Goal: Transaction & Acquisition: Purchase product/service

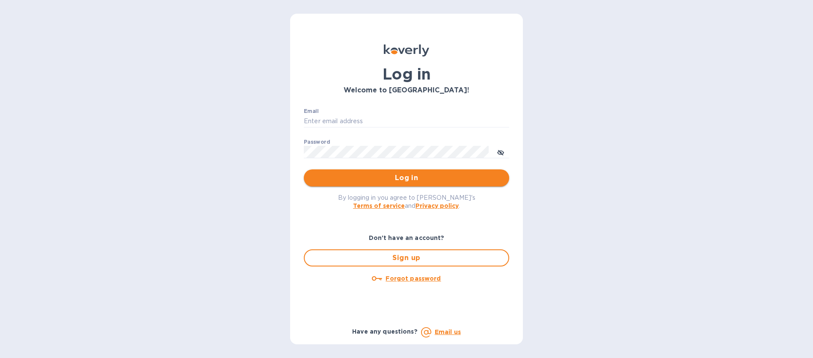
type input "[EMAIL_ADDRESS][DOMAIN_NAME]"
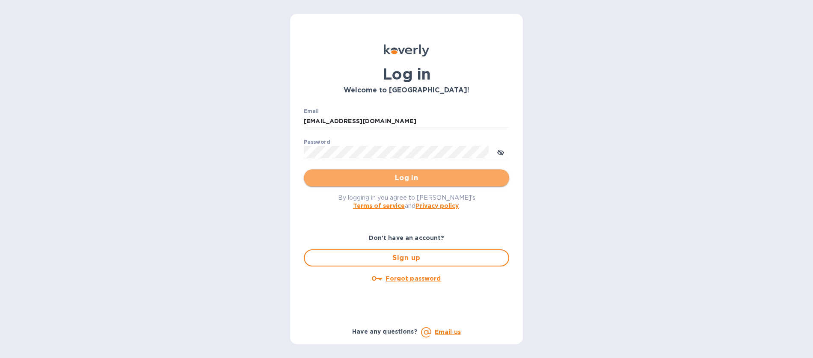
click at [414, 181] on span "Log in" at bounding box center [407, 178] width 192 height 10
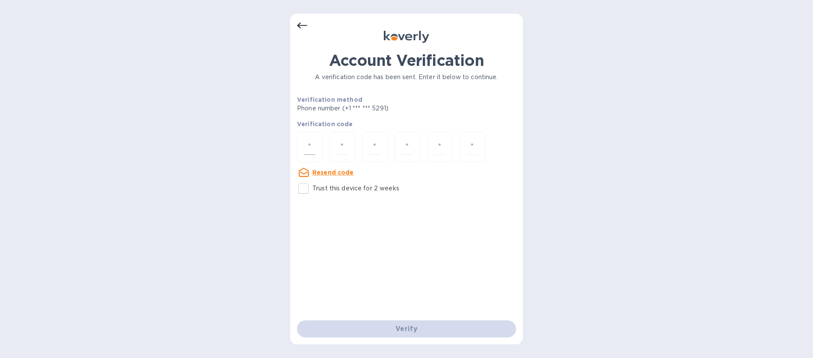
click at [311, 148] on input "number" at bounding box center [309, 147] width 11 height 16
type input "7"
type input "0"
type input "7"
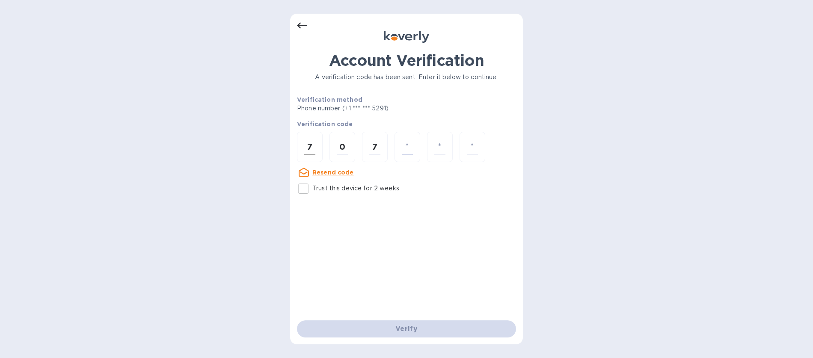
type input "2"
type input "5"
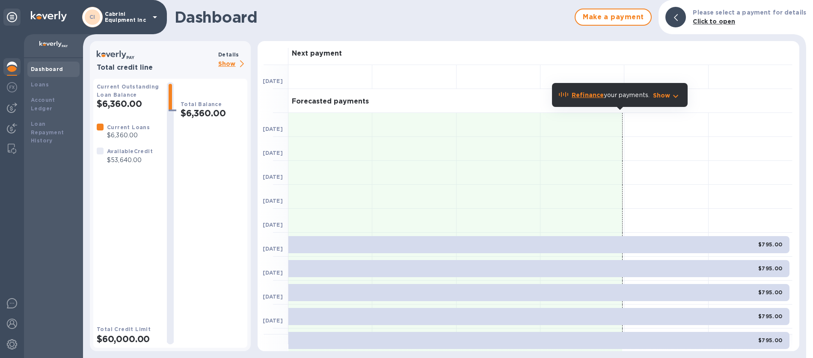
click at [229, 64] on p "Show" at bounding box center [232, 64] width 29 height 11
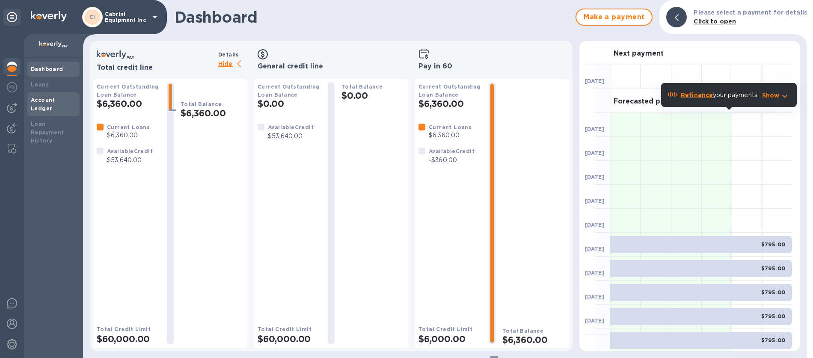
click at [41, 101] on b "Account Ledger" at bounding box center [43, 104] width 24 height 15
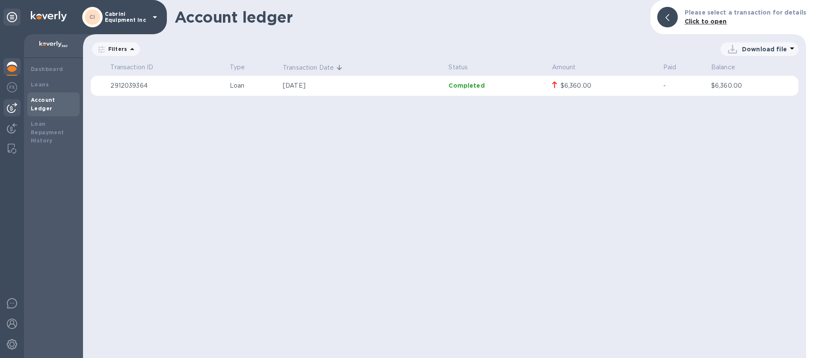
click at [13, 108] on img at bounding box center [12, 108] width 10 height 10
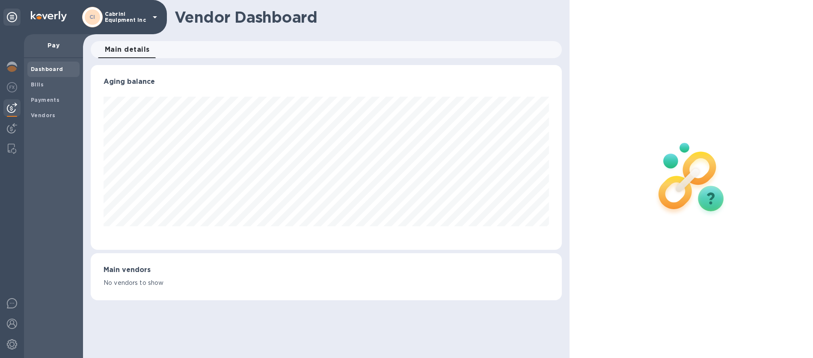
scroll to position [185, 472]
click at [51, 53] on div "Pay" at bounding box center [53, 46] width 59 height 24
click at [11, 149] on img at bounding box center [12, 149] width 9 height 10
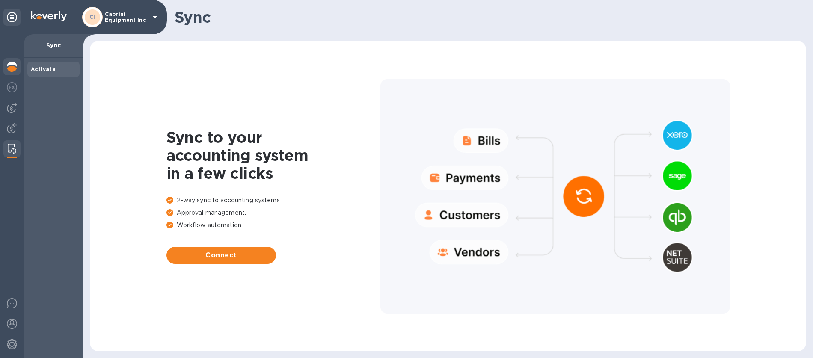
click at [9, 67] on img at bounding box center [12, 67] width 10 height 10
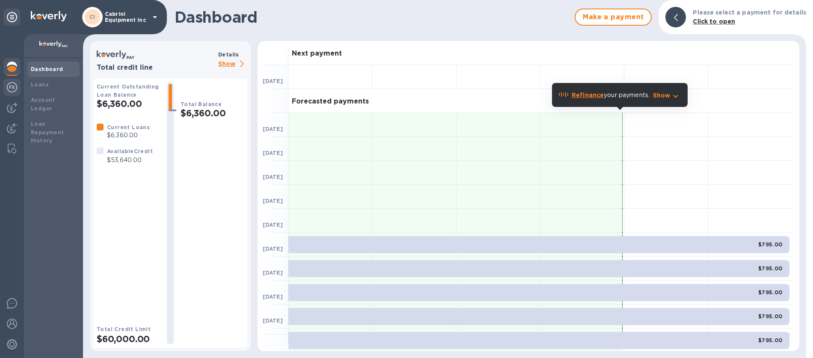
click at [12, 89] on img at bounding box center [12, 87] width 10 height 10
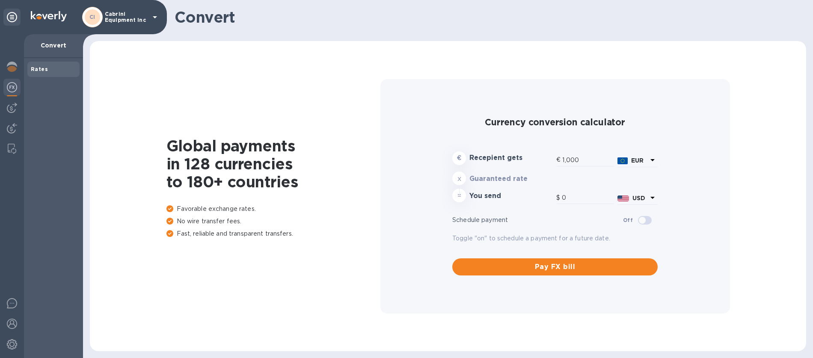
type input "1,173.55"
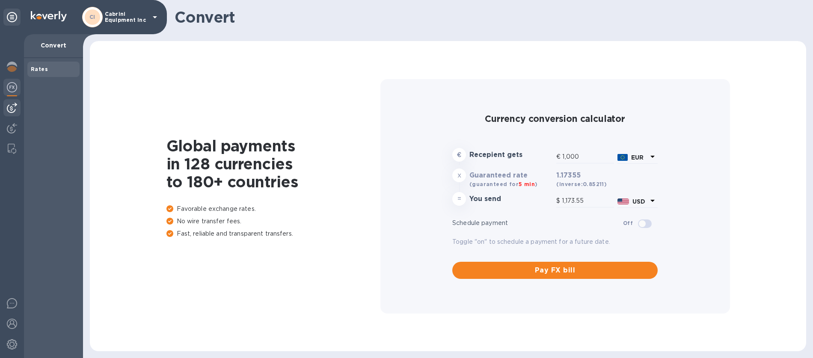
click at [11, 106] on img at bounding box center [12, 108] width 10 height 10
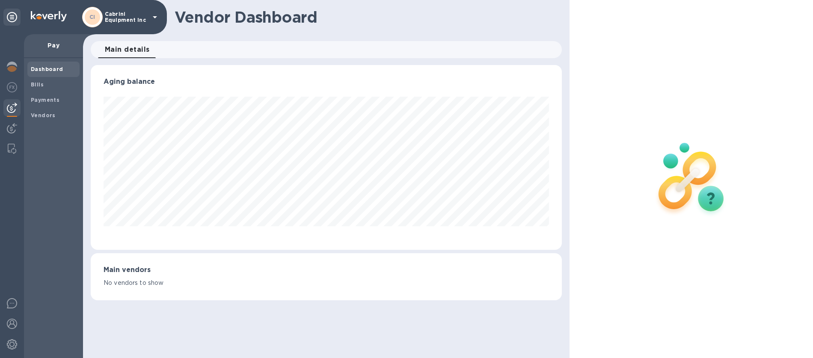
scroll to position [185, 472]
click at [35, 84] on b "Bills" at bounding box center [37, 84] width 13 height 6
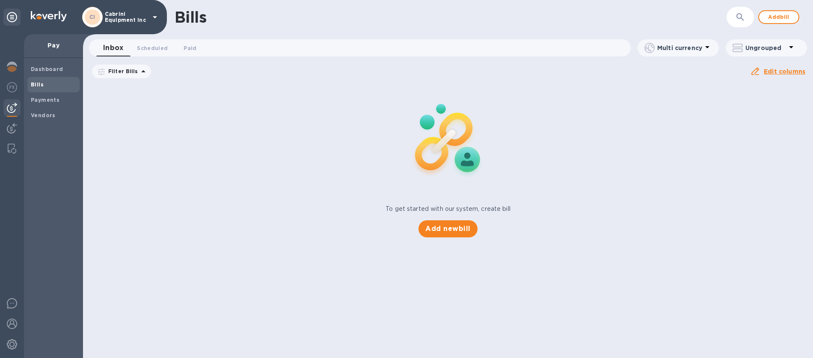
click at [469, 238] on div "Add new bill" at bounding box center [447, 229] width 65 height 24
click at [464, 235] on button "Add new bill" at bounding box center [448, 228] width 59 height 17
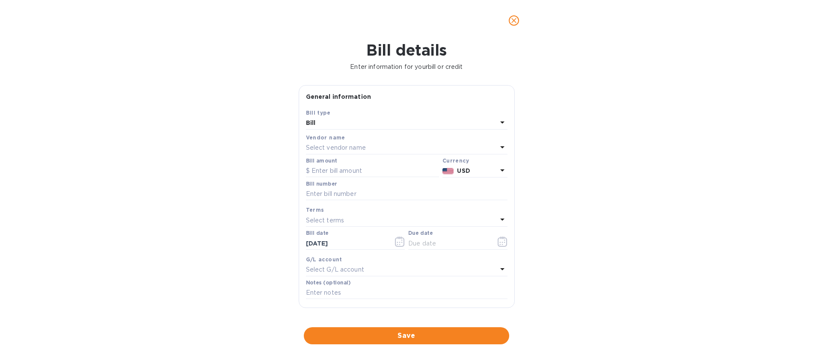
click at [503, 122] on icon at bounding box center [502, 122] width 10 height 10
click at [321, 141] on p "Bill" at bounding box center [403, 143] width 181 height 9
click at [333, 148] on p "Select vendor name" at bounding box center [336, 147] width 60 height 9
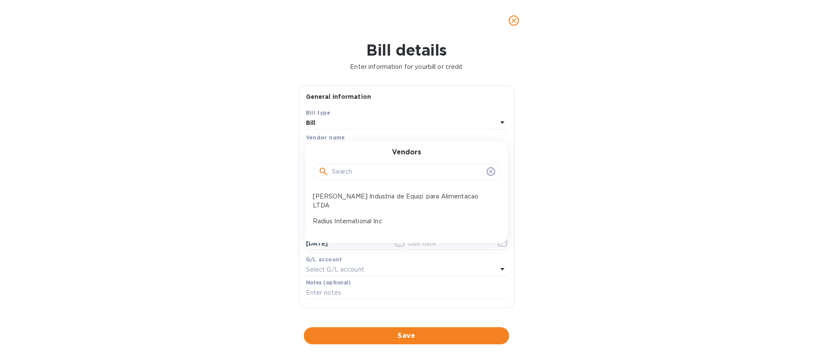
click at [425, 171] on input "text" at bounding box center [407, 172] width 151 height 13
type input "r"
click at [338, 139] on b "Vendor name" at bounding box center [325, 137] width 39 height 6
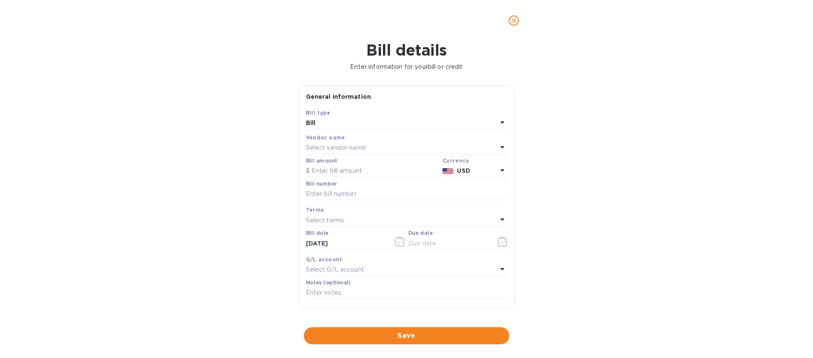
click at [500, 146] on icon at bounding box center [502, 147] width 10 height 10
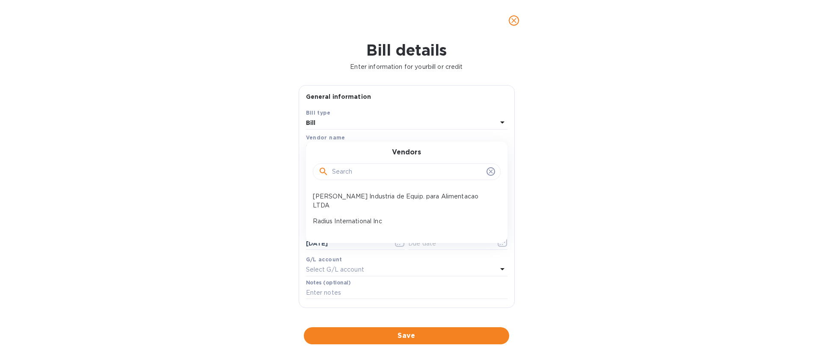
click at [434, 172] on input "text" at bounding box center [407, 172] width 151 height 13
click at [380, 174] on input "Radius" at bounding box center [407, 172] width 151 height 13
type input "Radius"
click at [366, 192] on p "Radius International Inc" at bounding box center [403, 196] width 181 height 9
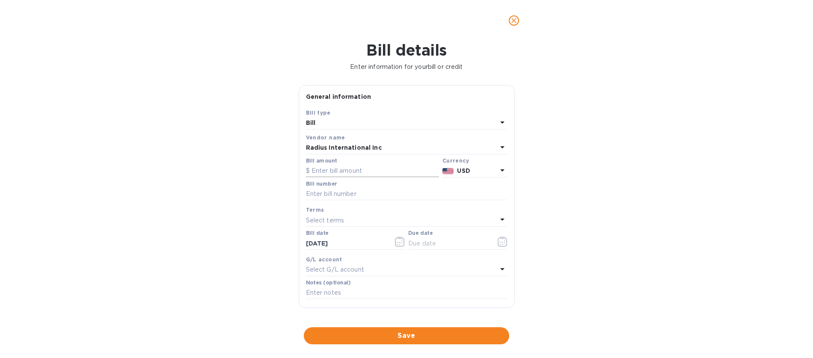
click at [347, 173] on input "text" at bounding box center [372, 171] width 133 height 13
type input "11,613.00"
click at [366, 196] on input "text" at bounding box center [407, 194] width 202 height 13
click at [314, 193] on input "text" at bounding box center [407, 193] width 202 height 13
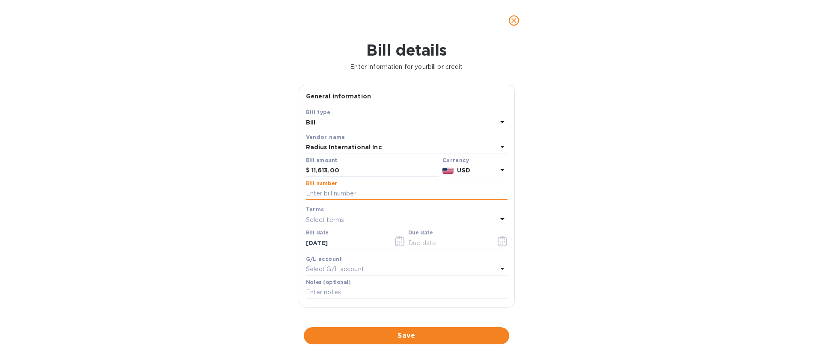
click at [314, 193] on input "text" at bounding box center [407, 193] width 202 height 13
paste input "SSI00094065"
type input "SSI00094065"
click at [498, 241] on icon "button" at bounding box center [503, 241] width 10 height 10
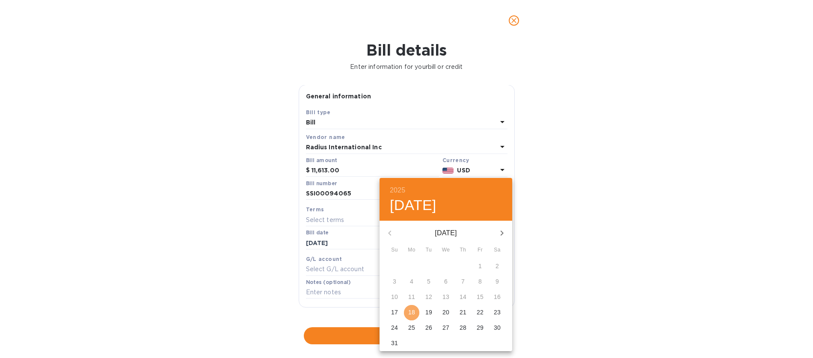
click at [414, 312] on p "18" at bounding box center [411, 312] width 7 height 9
type input "[DATE]"
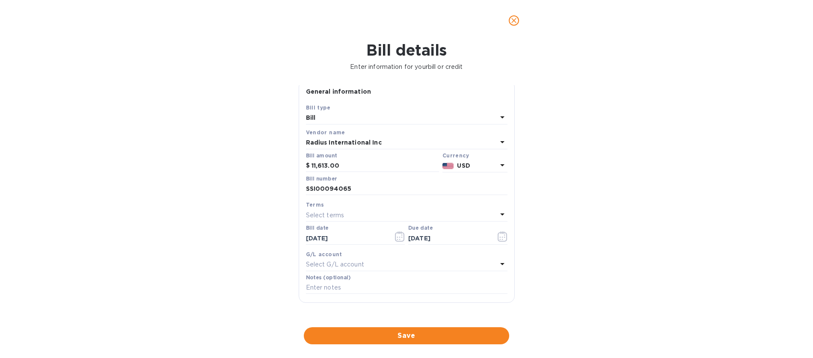
scroll to position [0, 0]
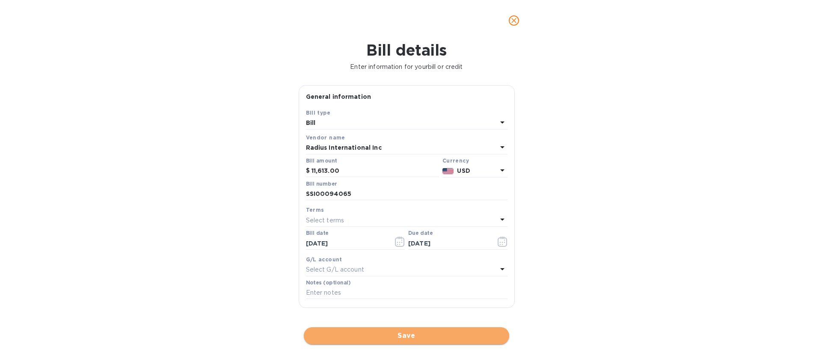
click at [407, 341] on span "Save" at bounding box center [407, 336] width 192 height 10
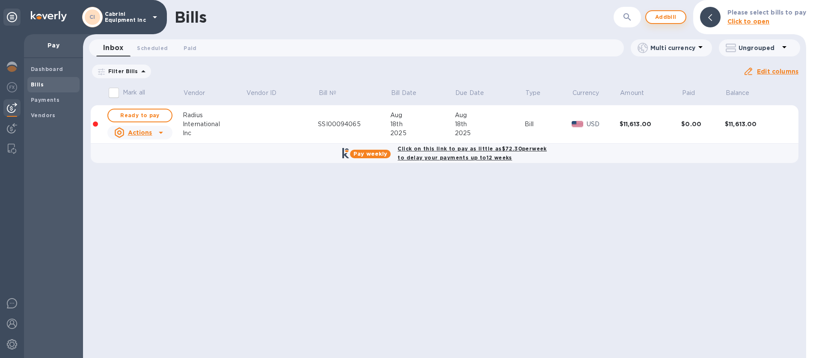
click at [667, 20] on span "Add bill" at bounding box center [666, 17] width 26 height 10
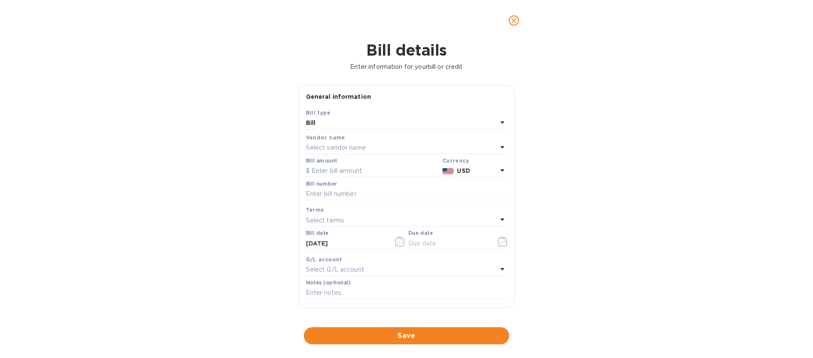
click at [350, 146] on p "Select vendor name" at bounding box center [336, 147] width 60 height 9
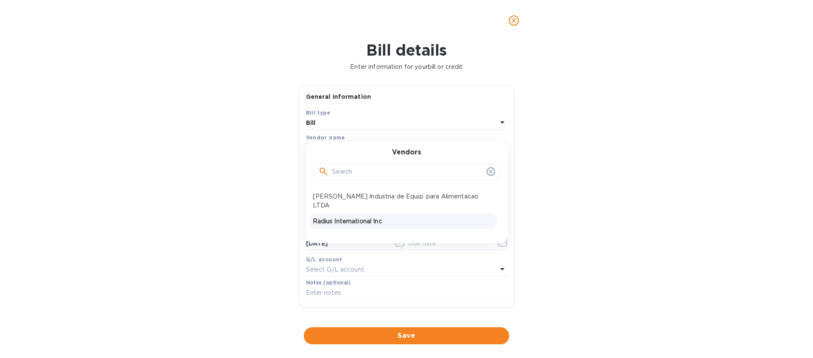
click at [354, 217] on p "Radius International Inc" at bounding box center [403, 221] width 181 height 9
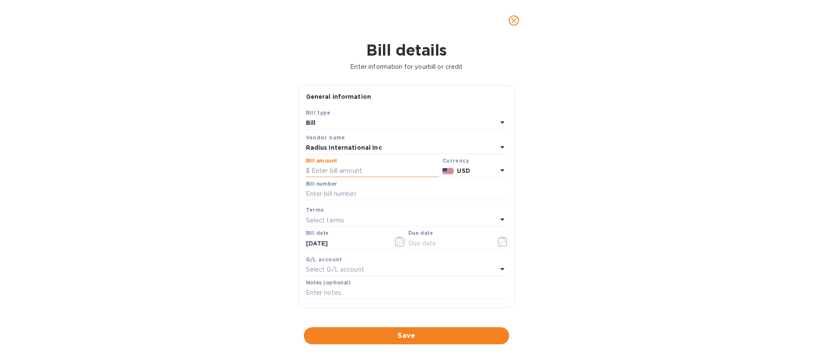
click at [335, 171] on input "text" at bounding box center [372, 171] width 133 height 13
type input "2,323.21"
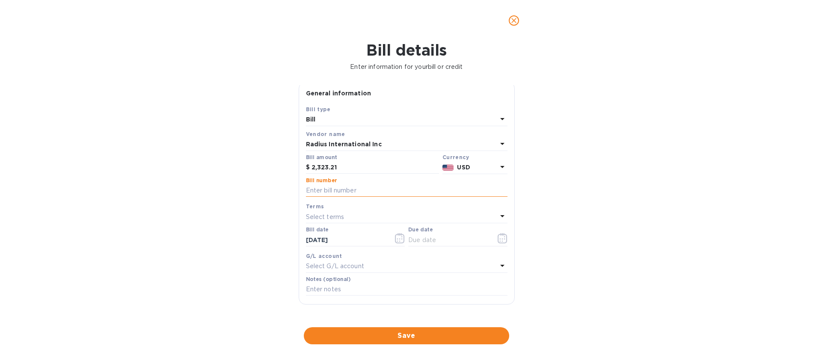
click at [322, 194] on input "text" at bounding box center [407, 191] width 202 height 13
click at [318, 187] on input "text" at bounding box center [407, 188] width 202 height 13
paste input "SSI00097159"
type input "SSI00097159"
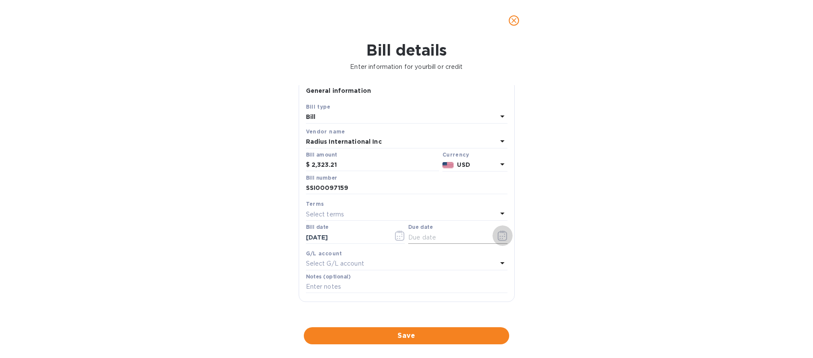
click at [500, 238] on icon "button" at bounding box center [503, 236] width 10 height 10
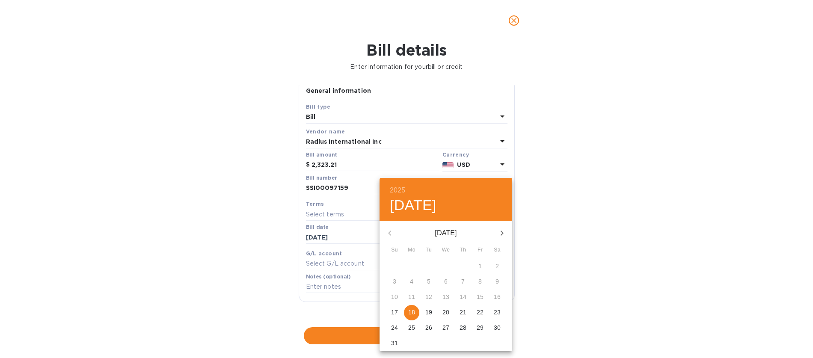
click at [413, 312] on p "18" at bounding box center [411, 312] width 7 height 9
type input "[DATE]"
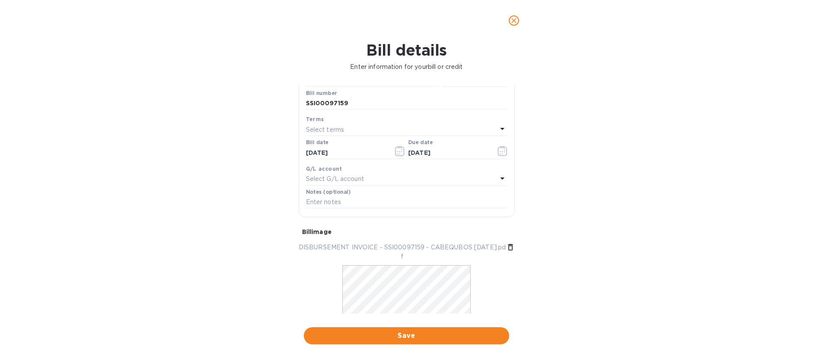
scroll to position [93, 0]
click at [404, 336] on span "Save" at bounding box center [407, 336] width 192 height 10
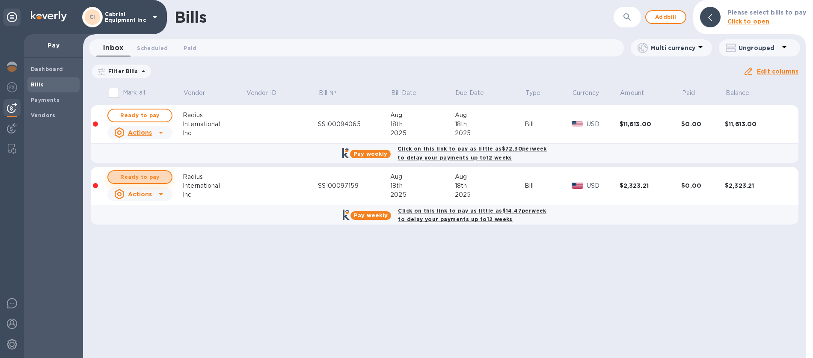
click at [144, 177] on span "Ready to pay" at bounding box center [140, 177] width 50 height 10
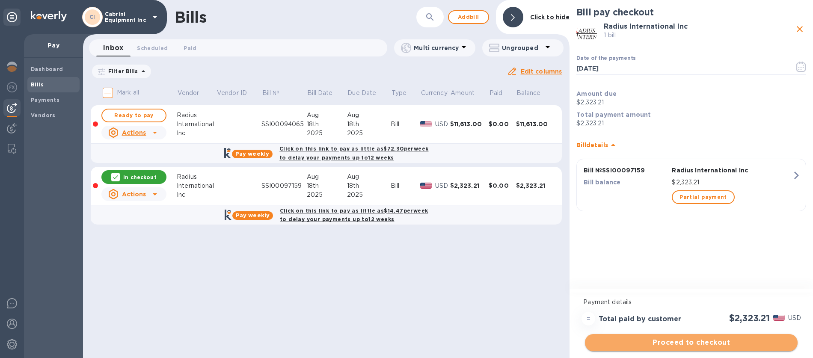
click at [646, 345] on span "Proceed to checkout" at bounding box center [691, 343] width 199 height 10
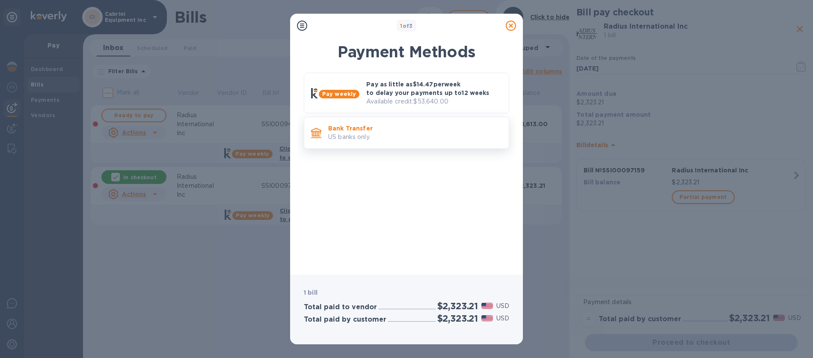
click at [329, 135] on p "US banks only." at bounding box center [415, 137] width 174 height 9
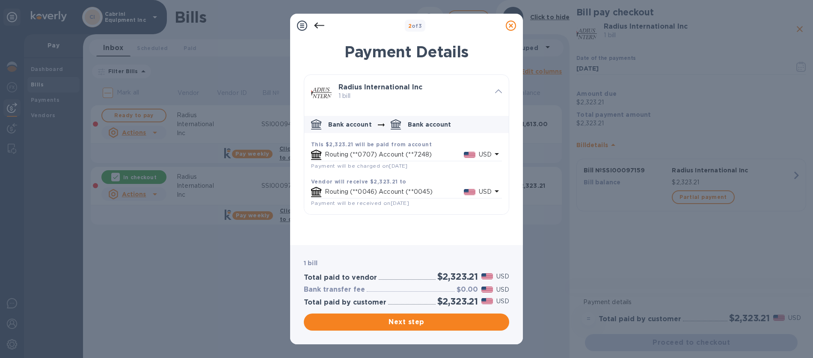
click at [434, 158] on p "Routing (**0707) Account (**7248)" at bounding box center [394, 154] width 139 height 9
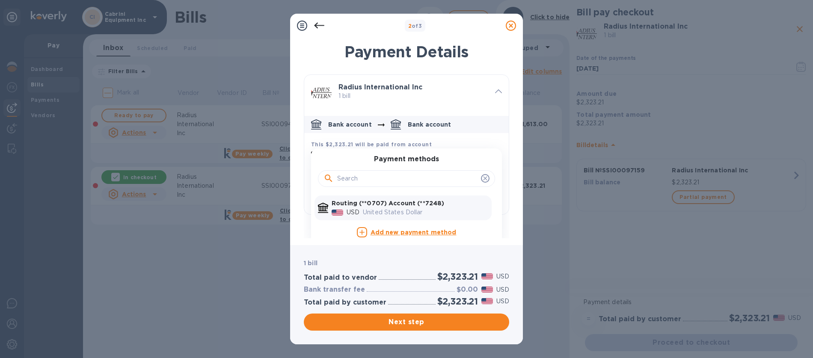
click at [413, 208] on p "United States Dollar" at bounding box center [425, 212] width 125 height 9
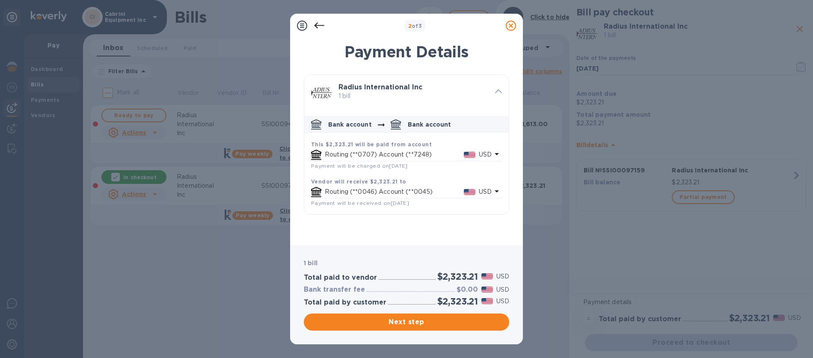
click at [464, 156] on img "default-method" at bounding box center [470, 155] width 12 height 6
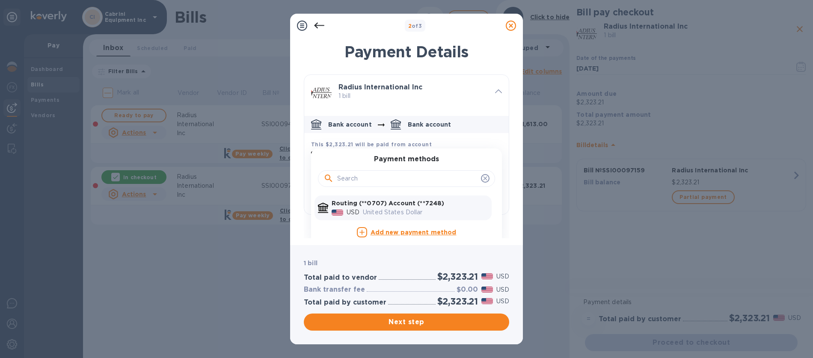
click at [333, 212] on img "default-method" at bounding box center [338, 213] width 12 height 6
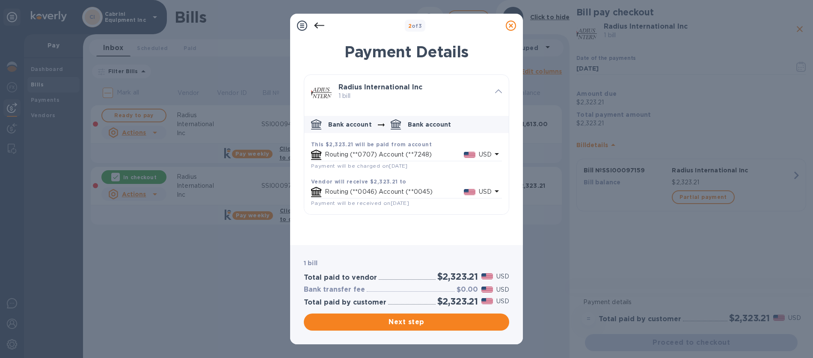
click at [330, 158] on p "Routing (**0707) Account (**7248)" at bounding box center [394, 154] width 139 height 9
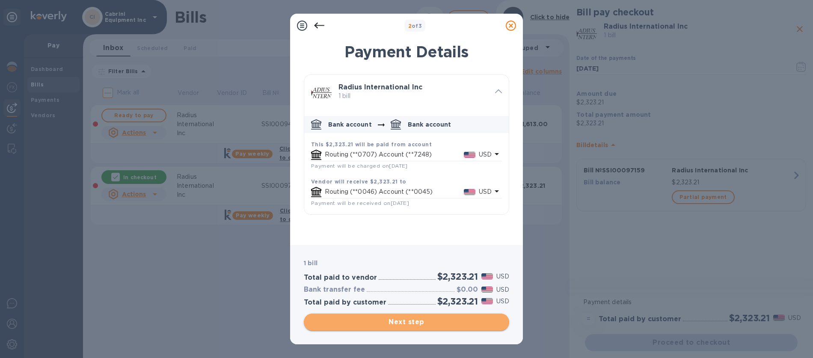
click at [391, 323] on span "Next step" at bounding box center [407, 322] width 192 height 10
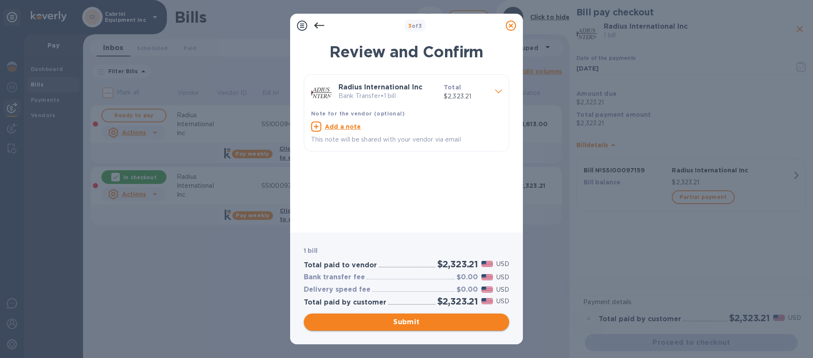
click at [396, 323] on span "Submit" at bounding box center [407, 322] width 192 height 10
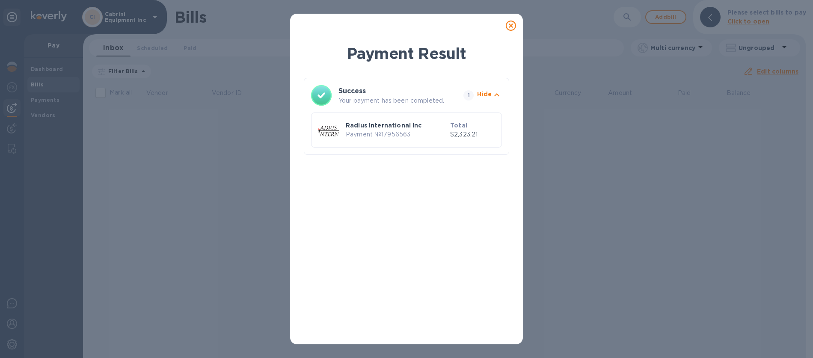
click at [229, 206] on div "Payment Result Success Your payment has been completed. 1 Hide Radius Internati…" at bounding box center [406, 179] width 813 height 358
click at [511, 24] on icon at bounding box center [511, 26] width 10 height 10
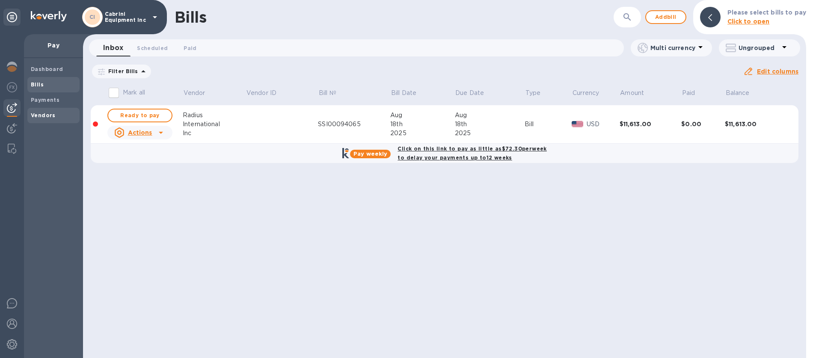
click at [38, 113] on b "Vendors" at bounding box center [43, 115] width 25 height 6
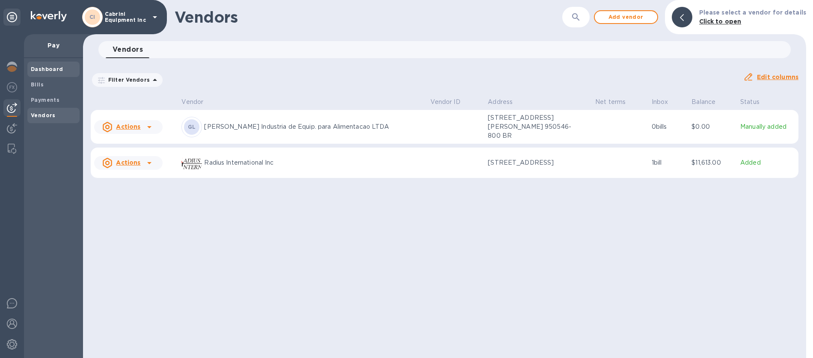
click at [46, 70] on b "Dashboard" at bounding box center [47, 69] width 33 height 6
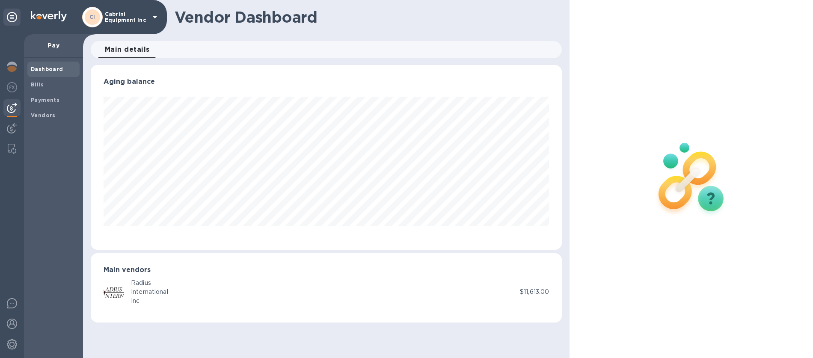
scroll to position [185, 472]
click at [151, 18] on icon at bounding box center [155, 17] width 10 height 10
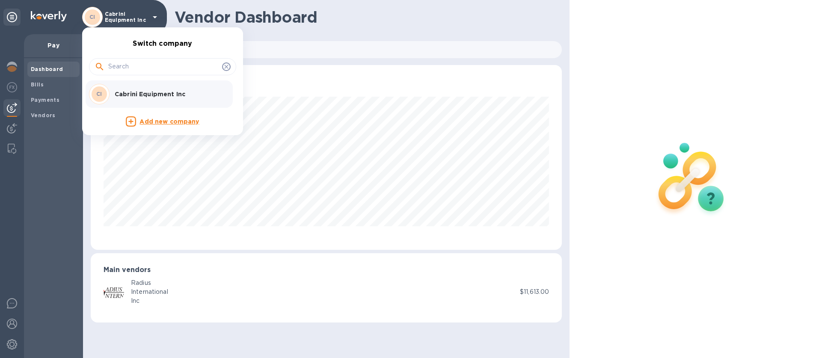
click at [151, 18] on div at bounding box center [406, 179] width 813 height 358
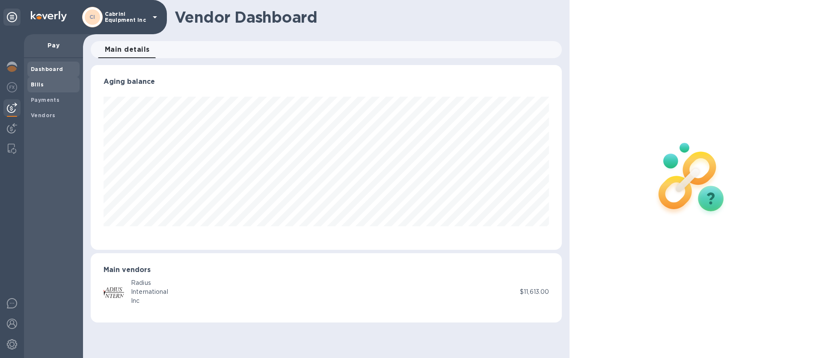
click at [51, 89] on span "Bills" at bounding box center [53, 84] width 45 height 9
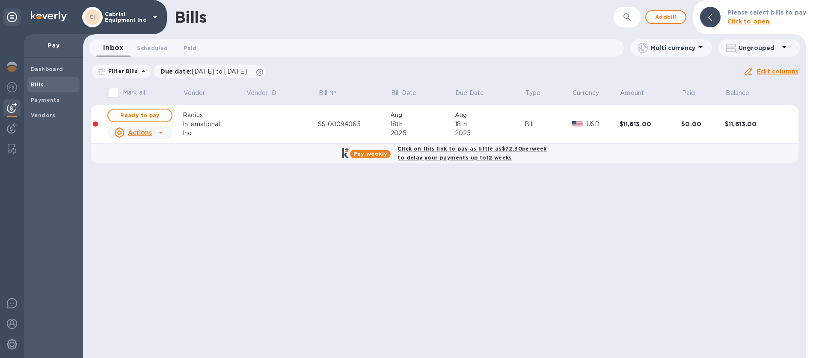
click at [696, 51] on icon at bounding box center [701, 47] width 10 height 10
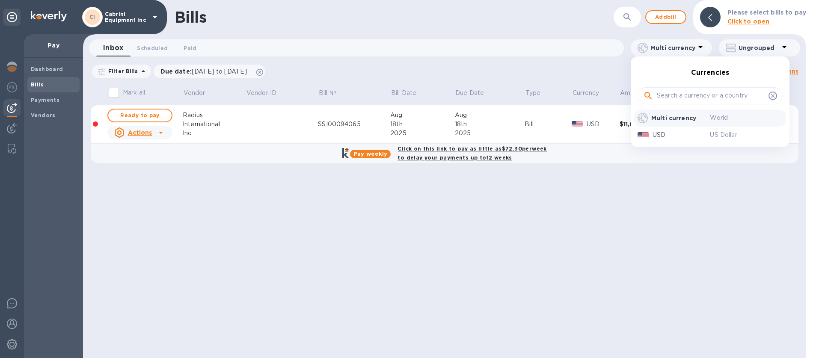
click at [696, 50] on div at bounding box center [406, 179] width 813 height 358
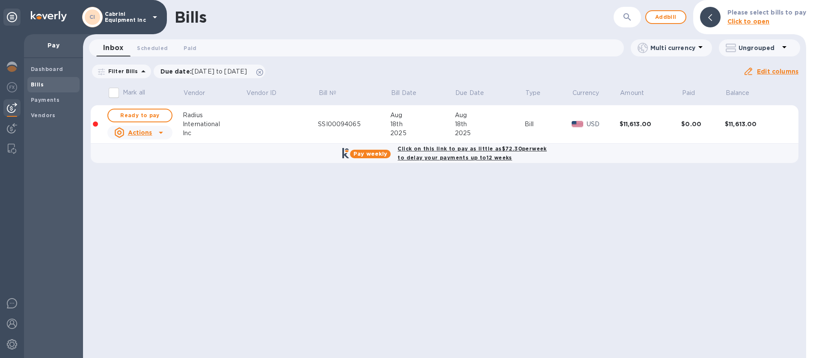
click at [761, 51] on p "Ungrouped" at bounding box center [759, 48] width 41 height 9
click at [761, 51] on div at bounding box center [406, 179] width 813 height 358
click at [139, 114] on span "Ready to pay" at bounding box center [140, 115] width 50 height 10
checkbox input "true"
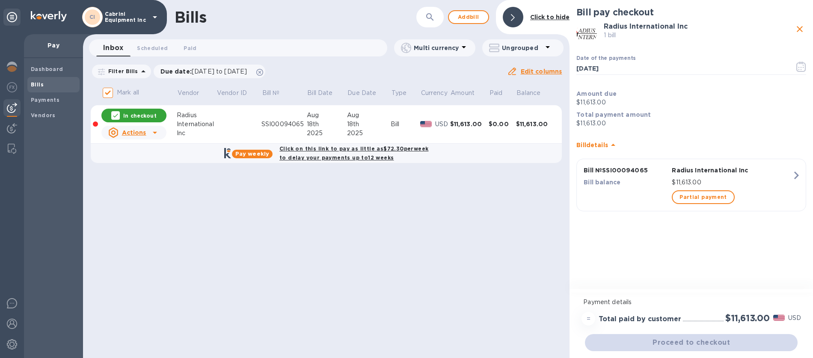
click at [664, 343] on div "Proceed to checkout" at bounding box center [691, 343] width 216 height 21
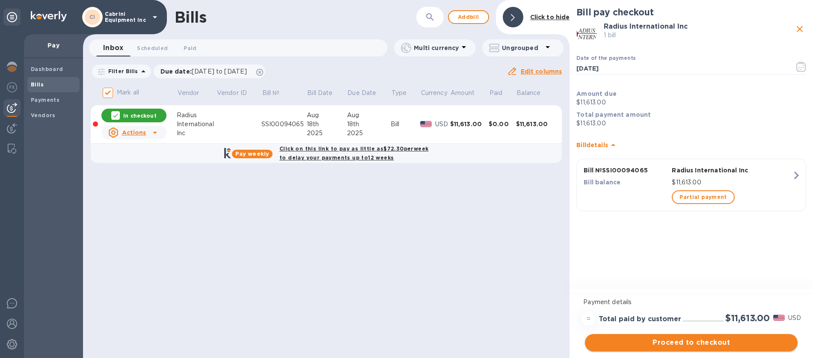
click at [664, 346] on span "Proceed to checkout" at bounding box center [691, 343] width 199 height 10
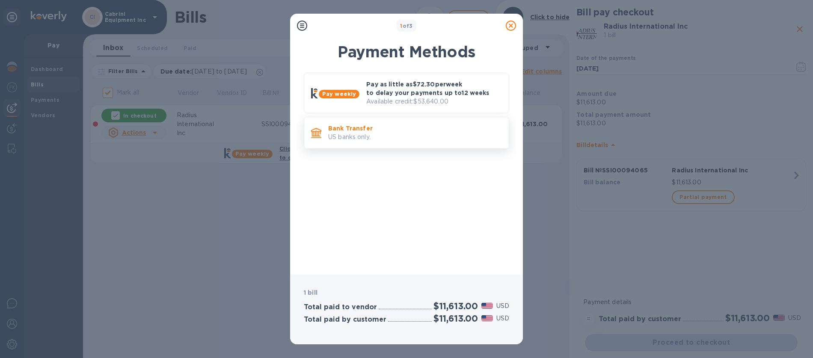
click at [354, 135] on p "US banks only." at bounding box center [415, 137] width 174 height 9
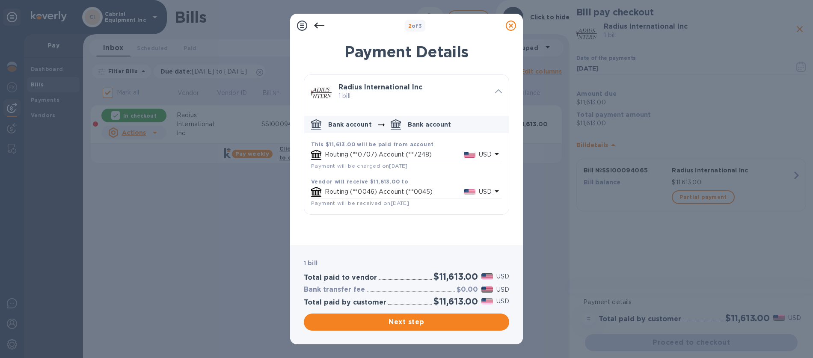
click at [363, 159] on div "Routing (**0707) Account (**7248) USD" at bounding box center [408, 155] width 170 height 12
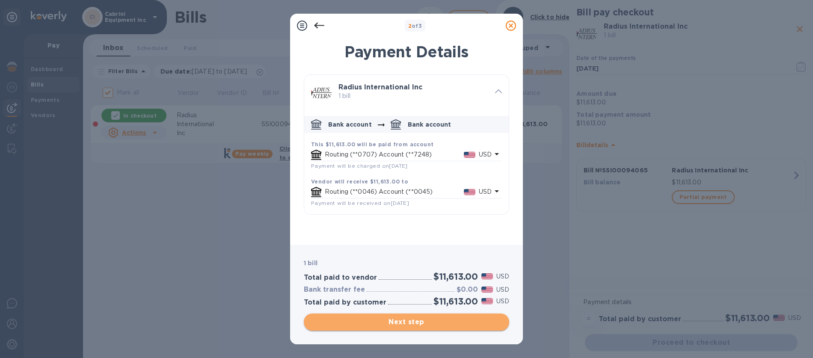
click at [414, 324] on span "Next step" at bounding box center [407, 322] width 192 height 10
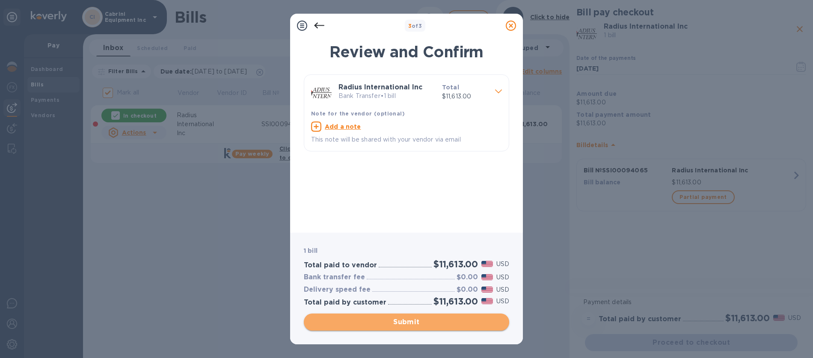
click at [414, 324] on span "Submit" at bounding box center [407, 322] width 192 height 10
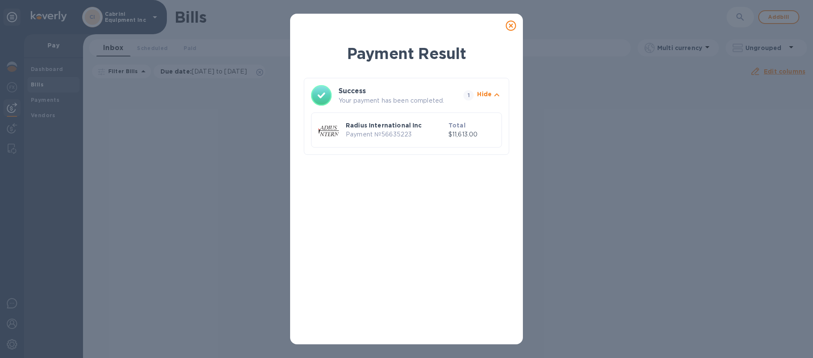
click at [511, 26] on icon at bounding box center [511, 26] width 10 height 10
